Goal: Navigation & Orientation: Find specific page/section

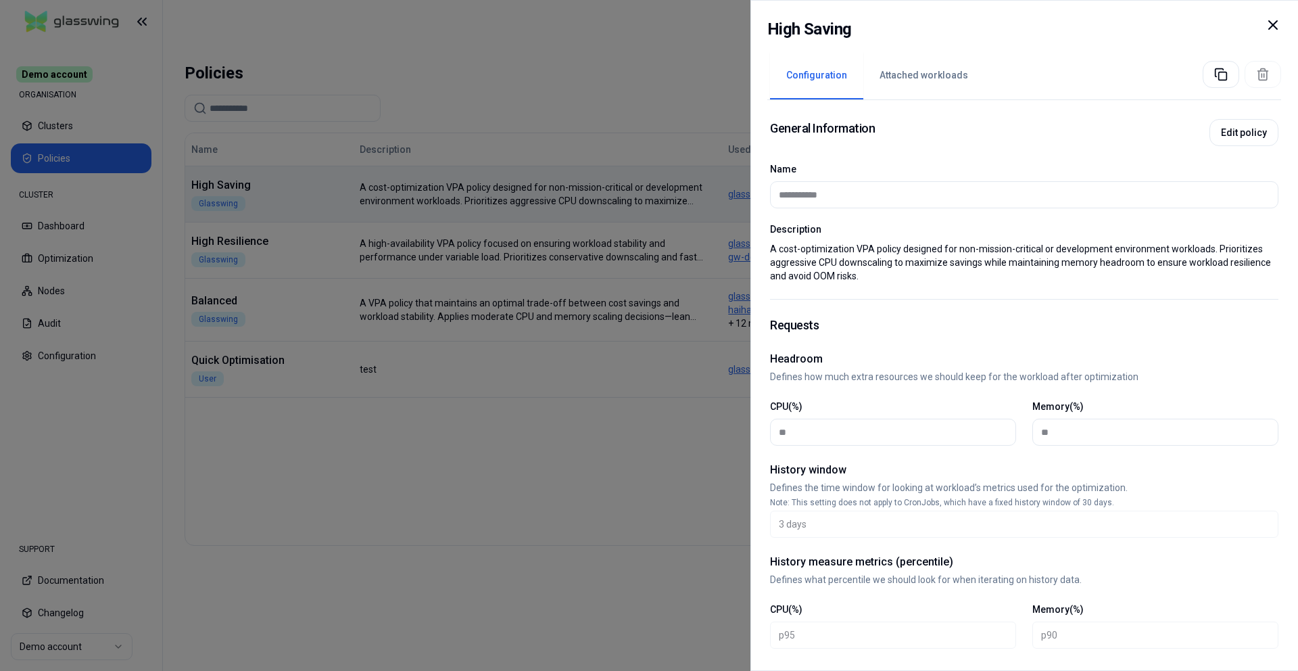
click at [600, 118] on div at bounding box center [649, 335] width 1298 height 671
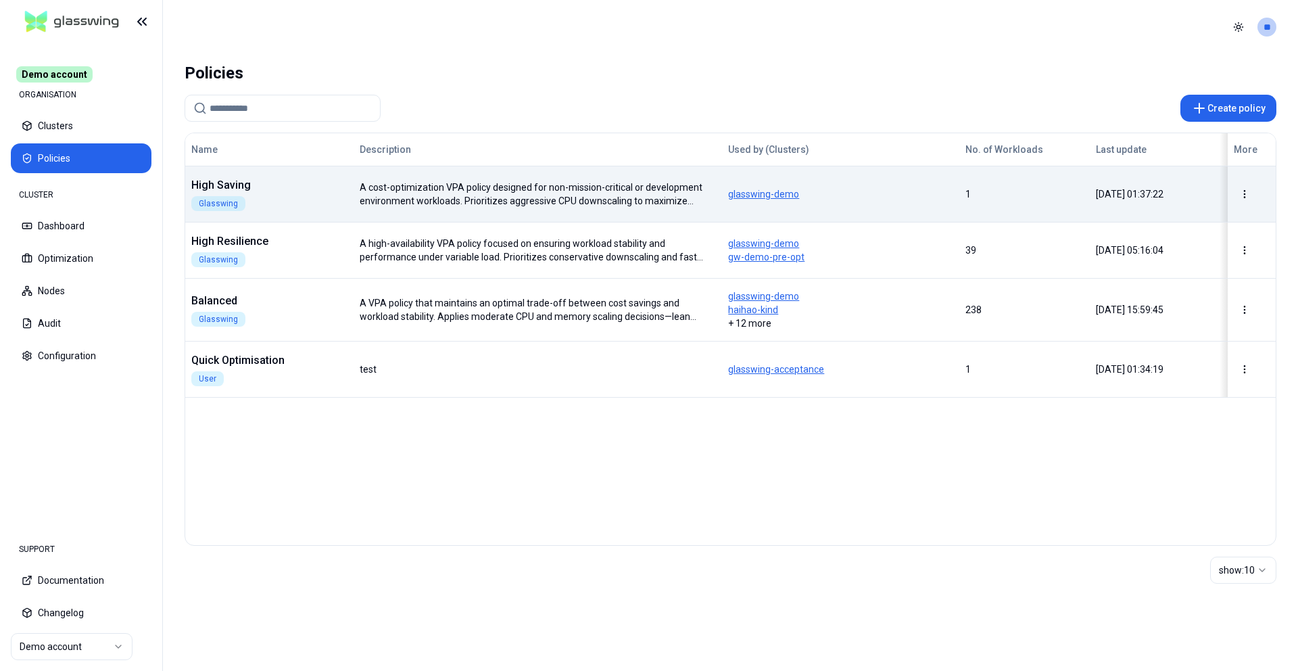
click at [1117, 181] on td "[DATE] 01:37:22" at bounding box center [1155, 194] width 130 height 56
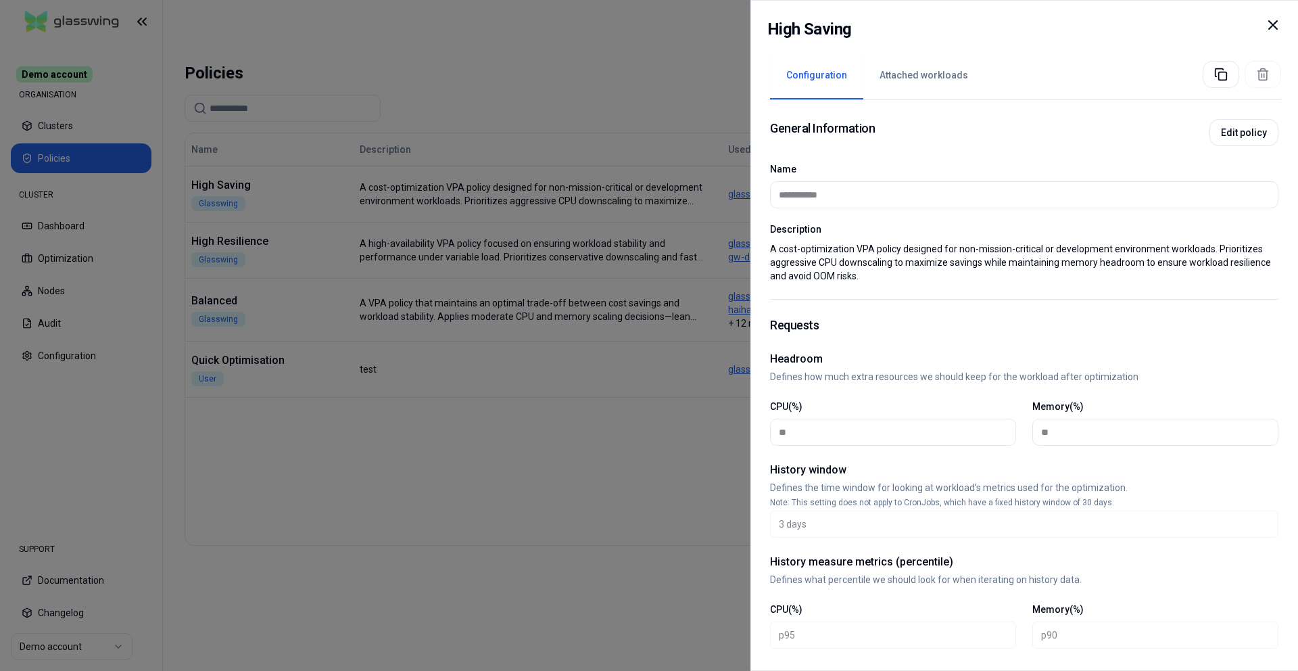
click at [438, 276] on div at bounding box center [649, 335] width 1298 height 671
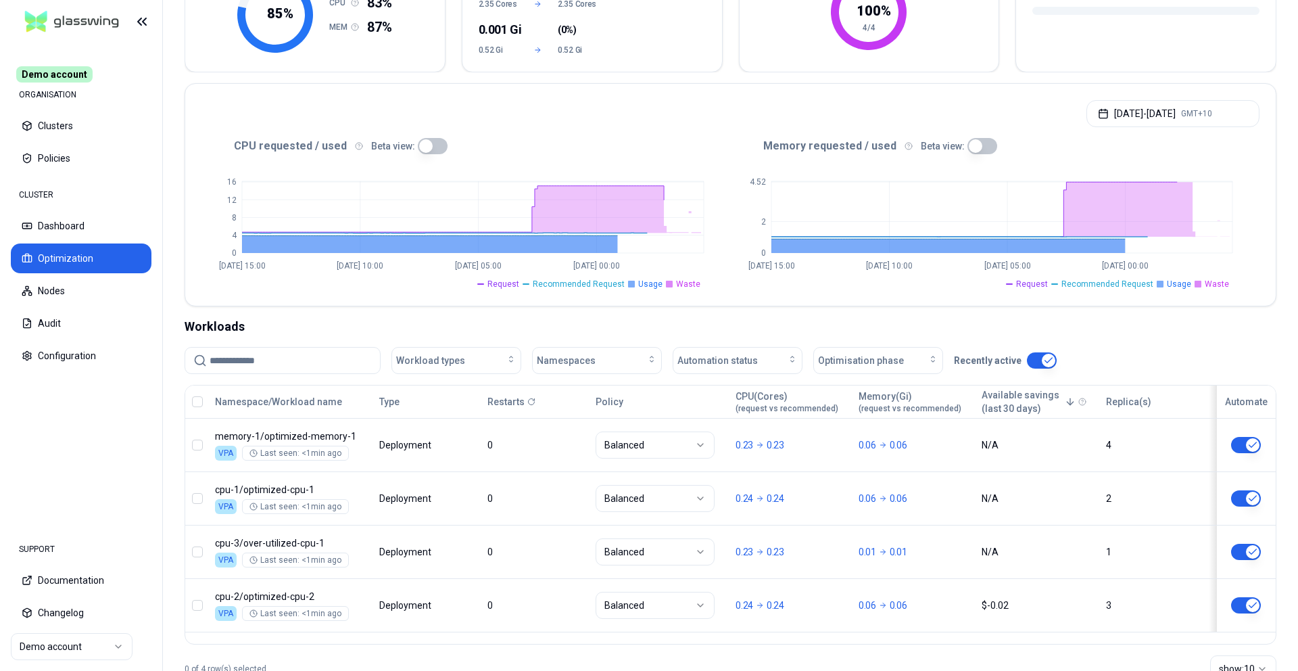
scroll to position [241, 0]
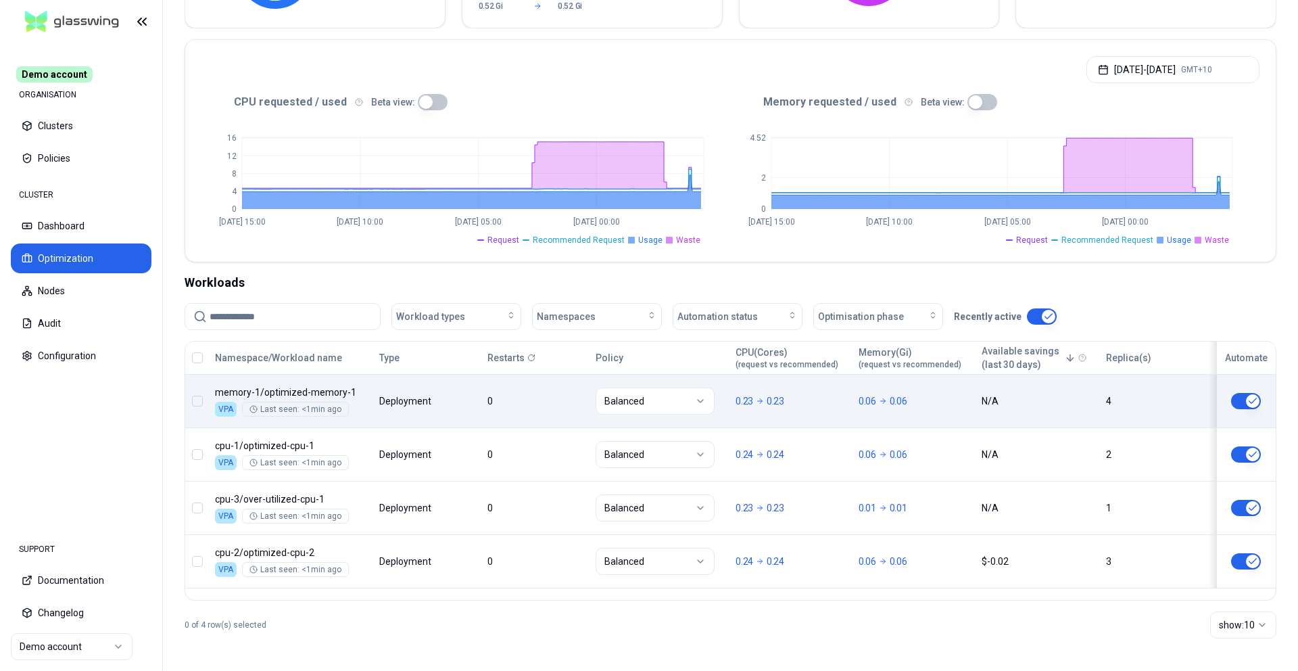
click at [817, 393] on body "Demo account ORGANISATION Clusters Policies CLUSTER Dashboard Optimization Node…" at bounding box center [649, 335] width 1298 height 671
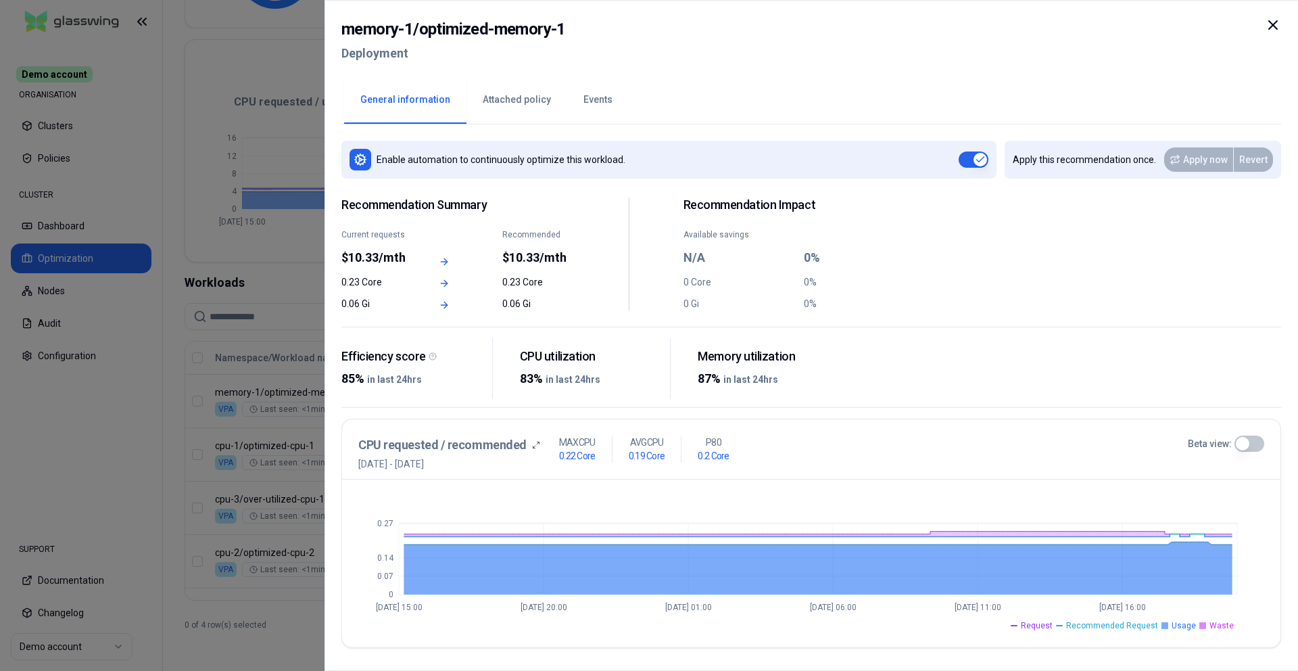
click at [277, 282] on div at bounding box center [649, 335] width 1298 height 671
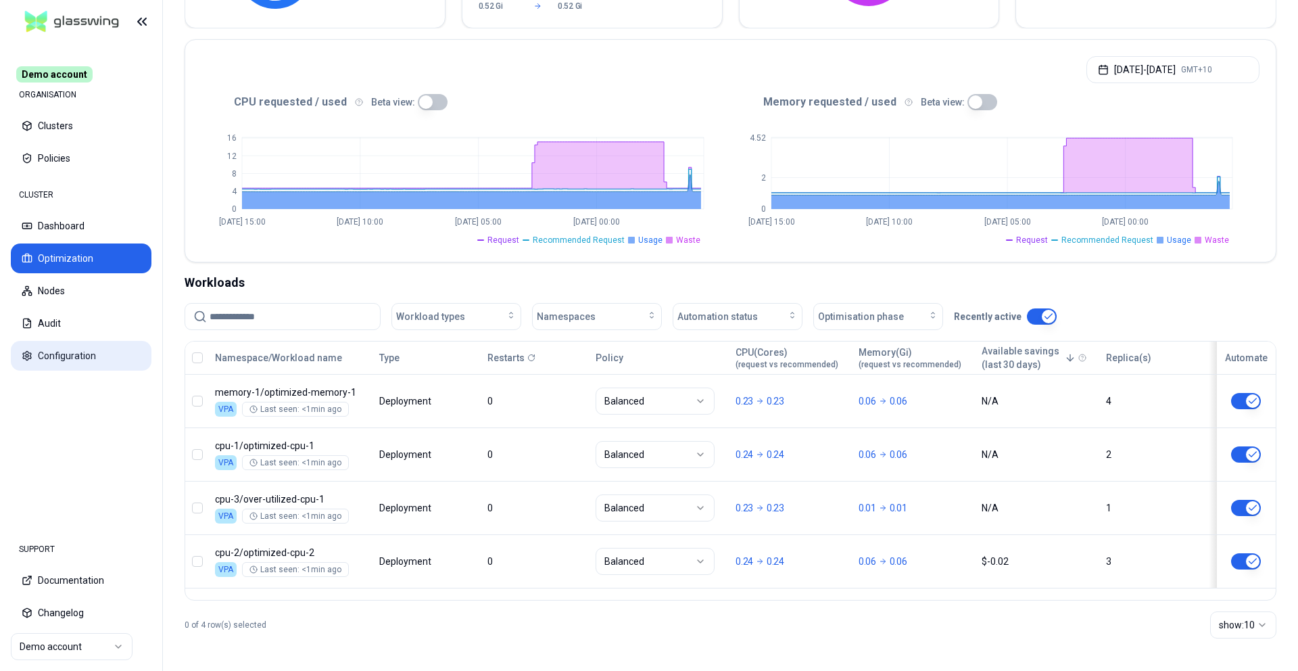
click at [69, 347] on button "Configuration" at bounding box center [81, 356] width 141 height 30
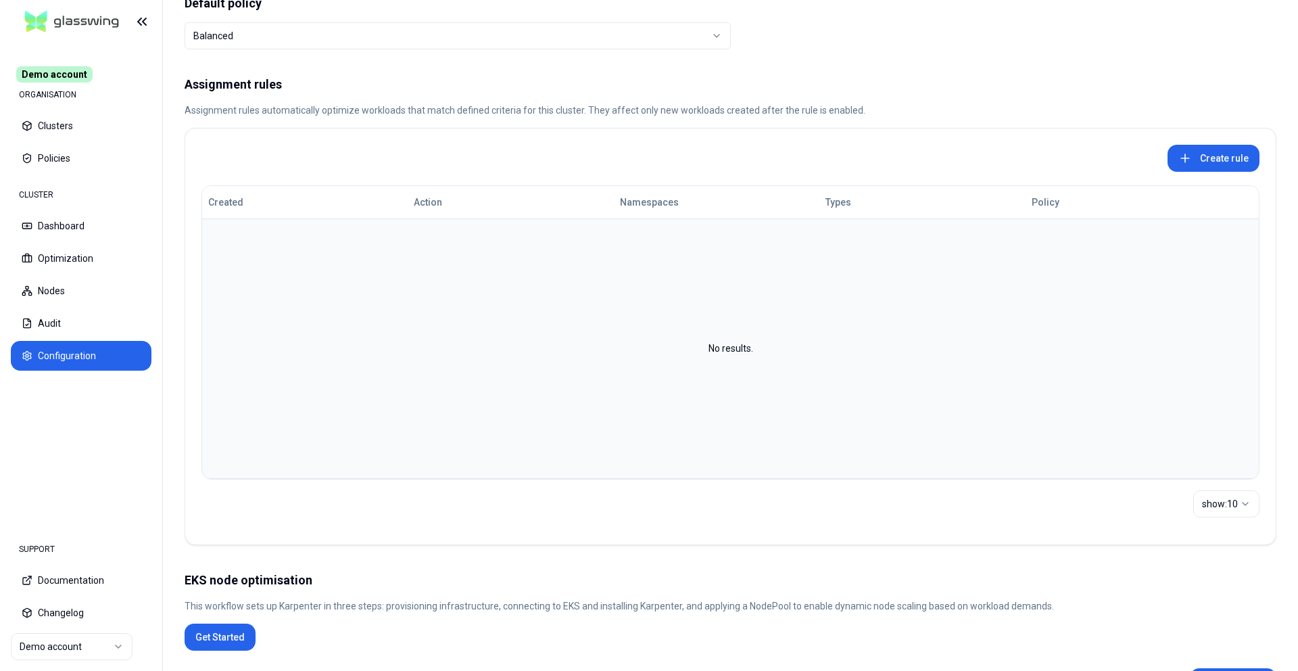
scroll to position [40, 0]
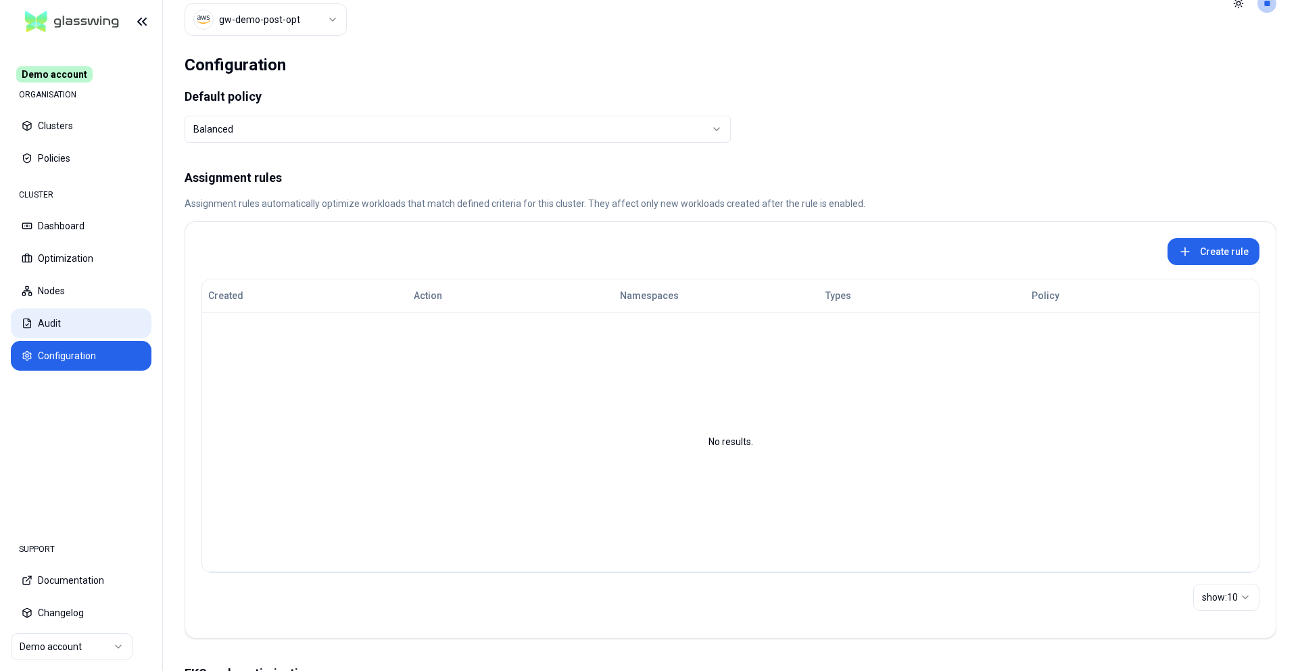
click at [40, 316] on button "Audit" at bounding box center [81, 323] width 141 height 30
